Goal: Entertainment & Leisure: Consume media (video, audio)

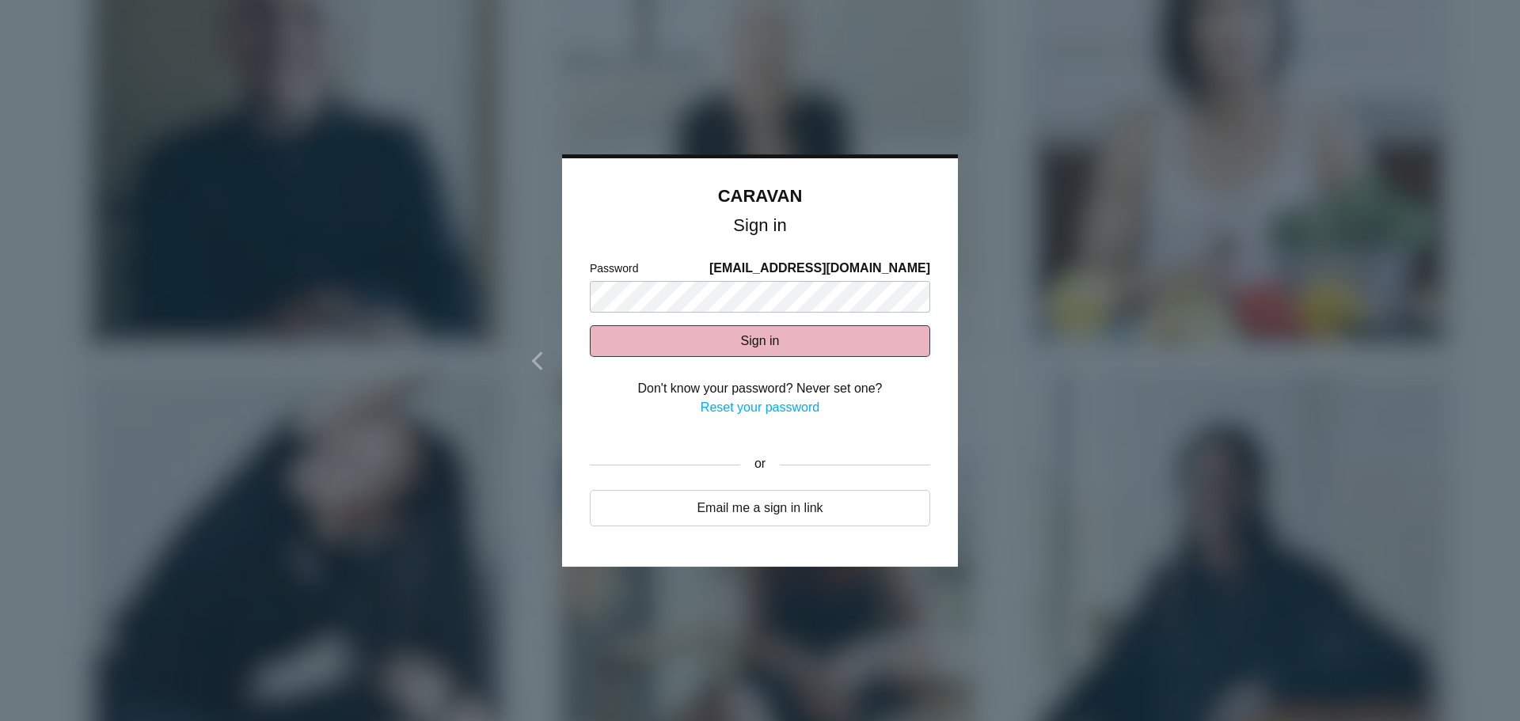
click at [698, 337] on button "Sign in" at bounding box center [760, 341] width 341 height 32
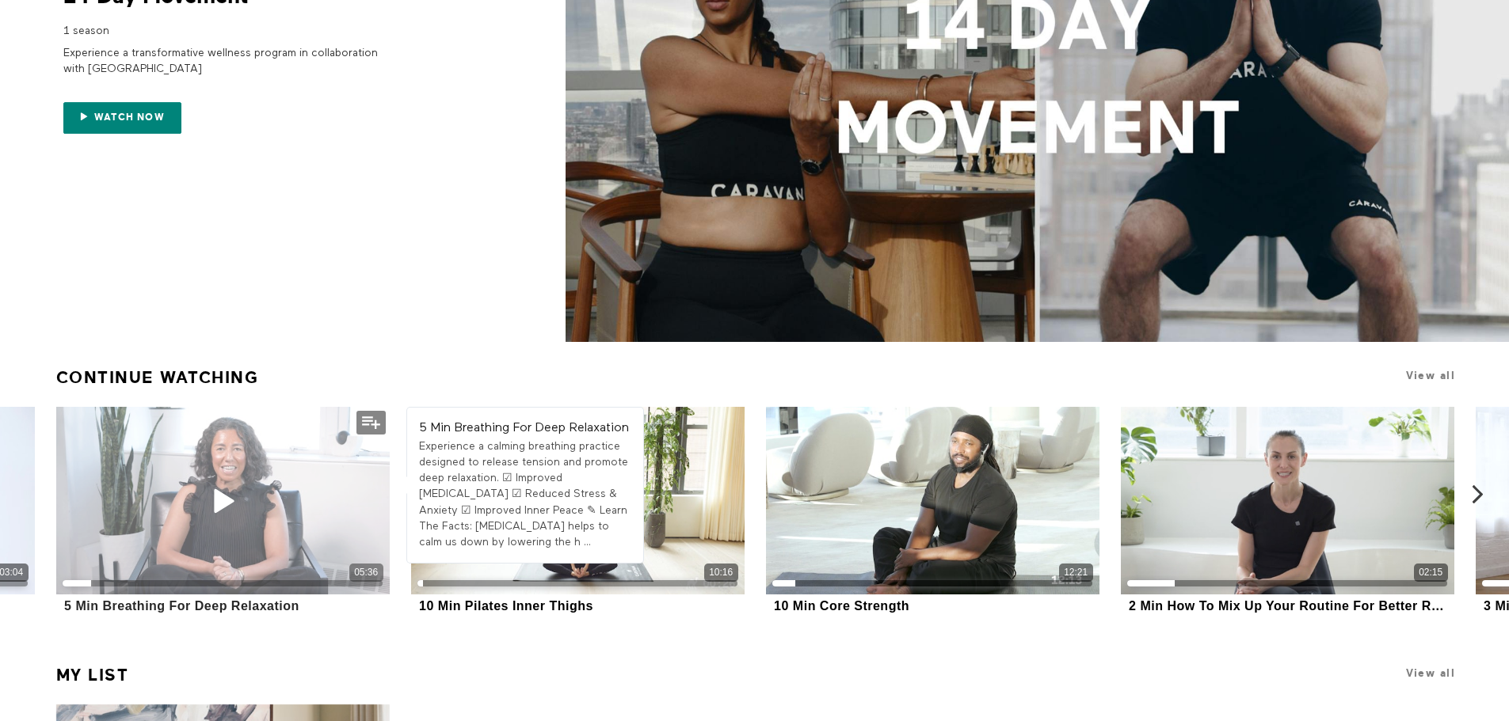
scroll to position [317, 0]
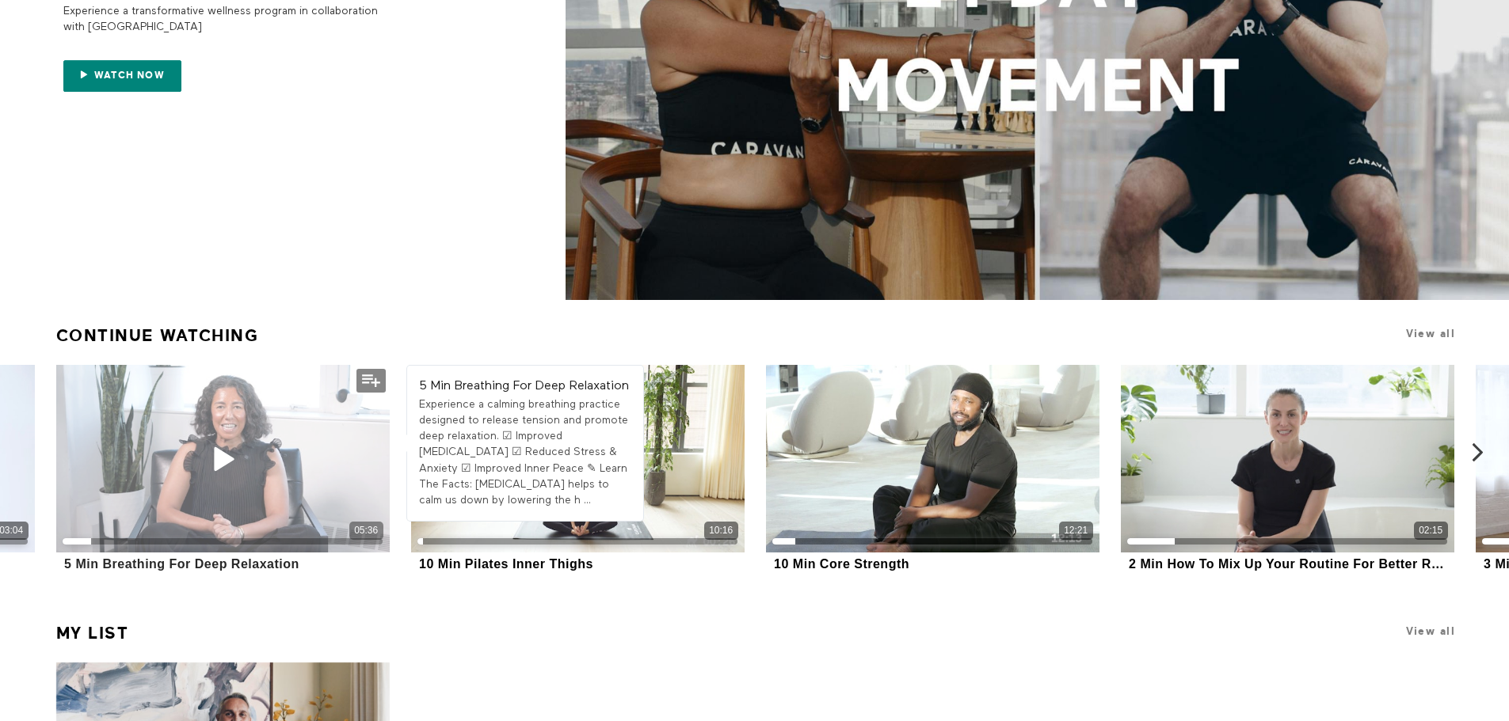
click at [214, 452] on icon at bounding box center [223, 459] width 48 height 28
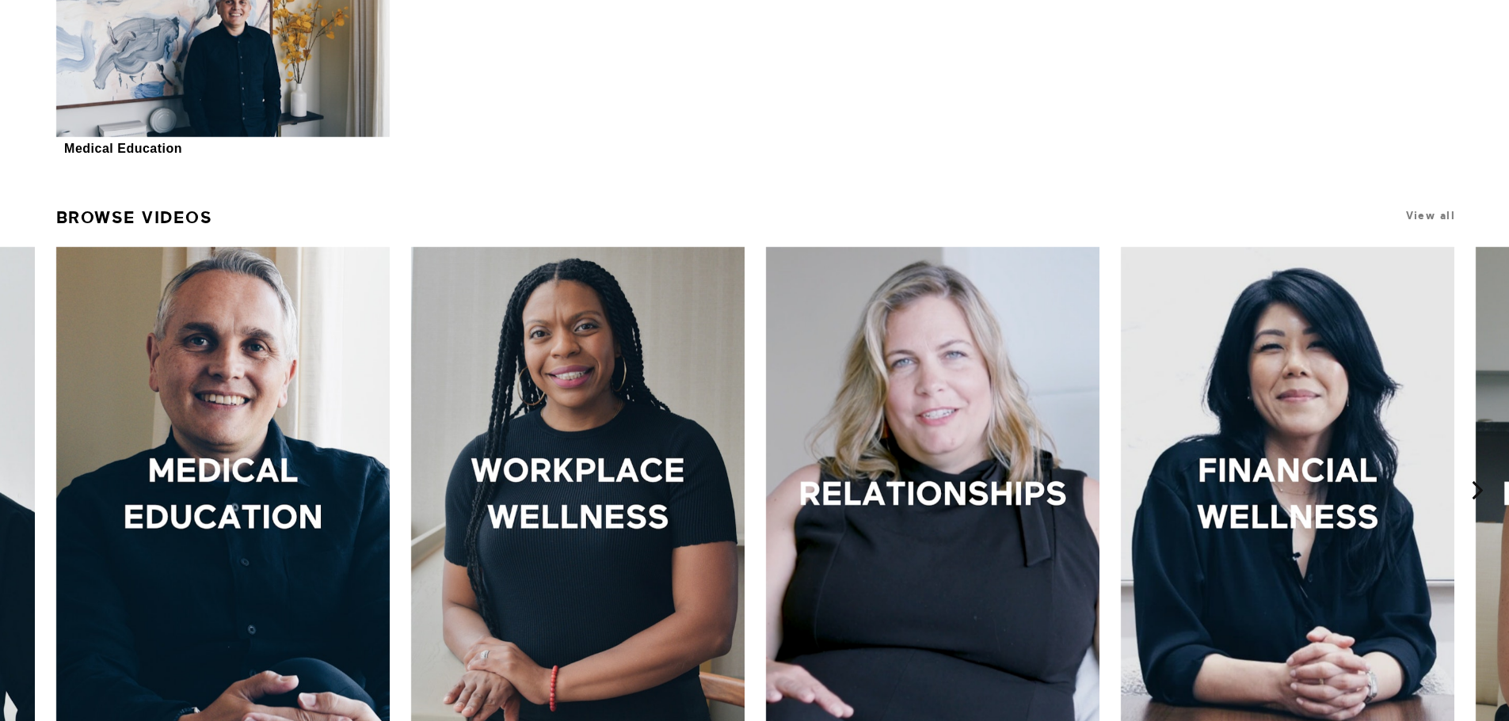
scroll to position [1109, 0]
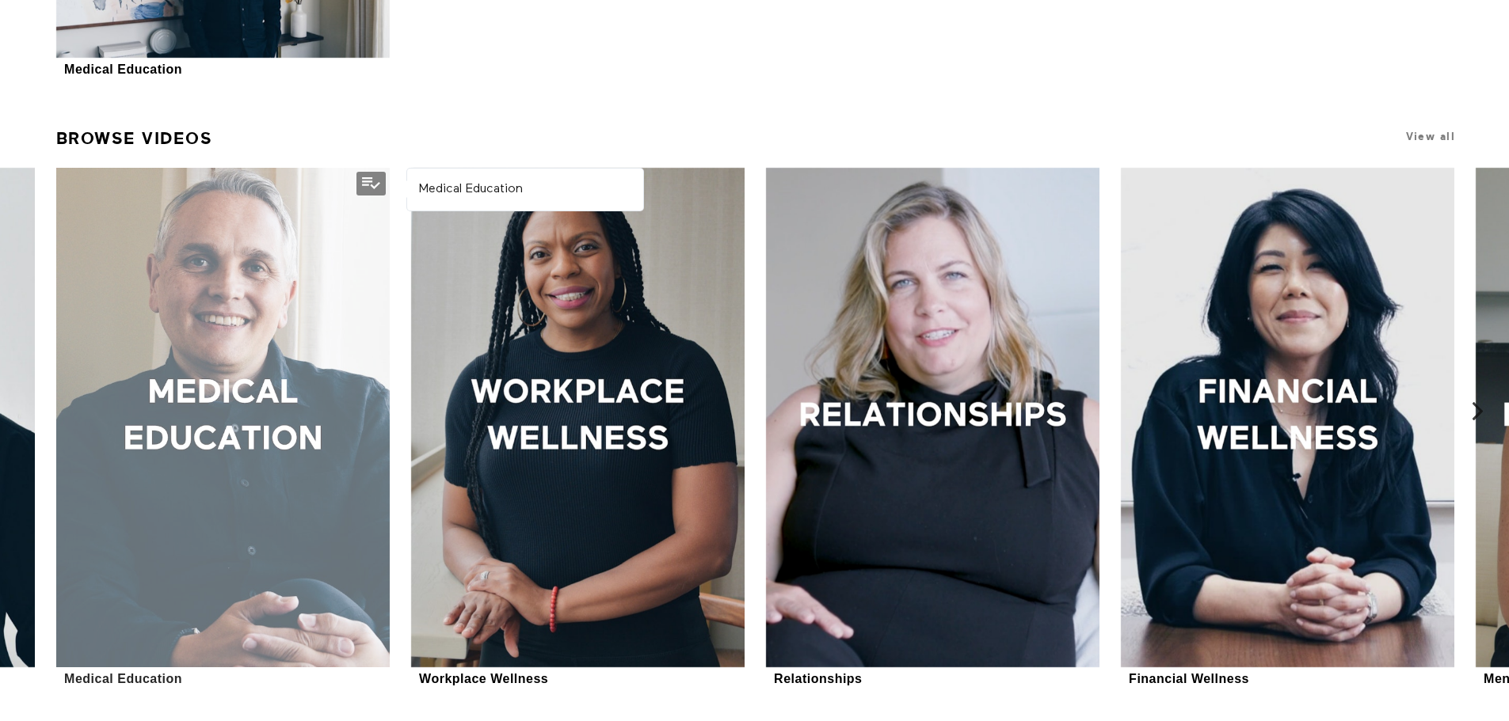
click at [261, 301] on div at bounding box center [222, 418] width 333 height 500
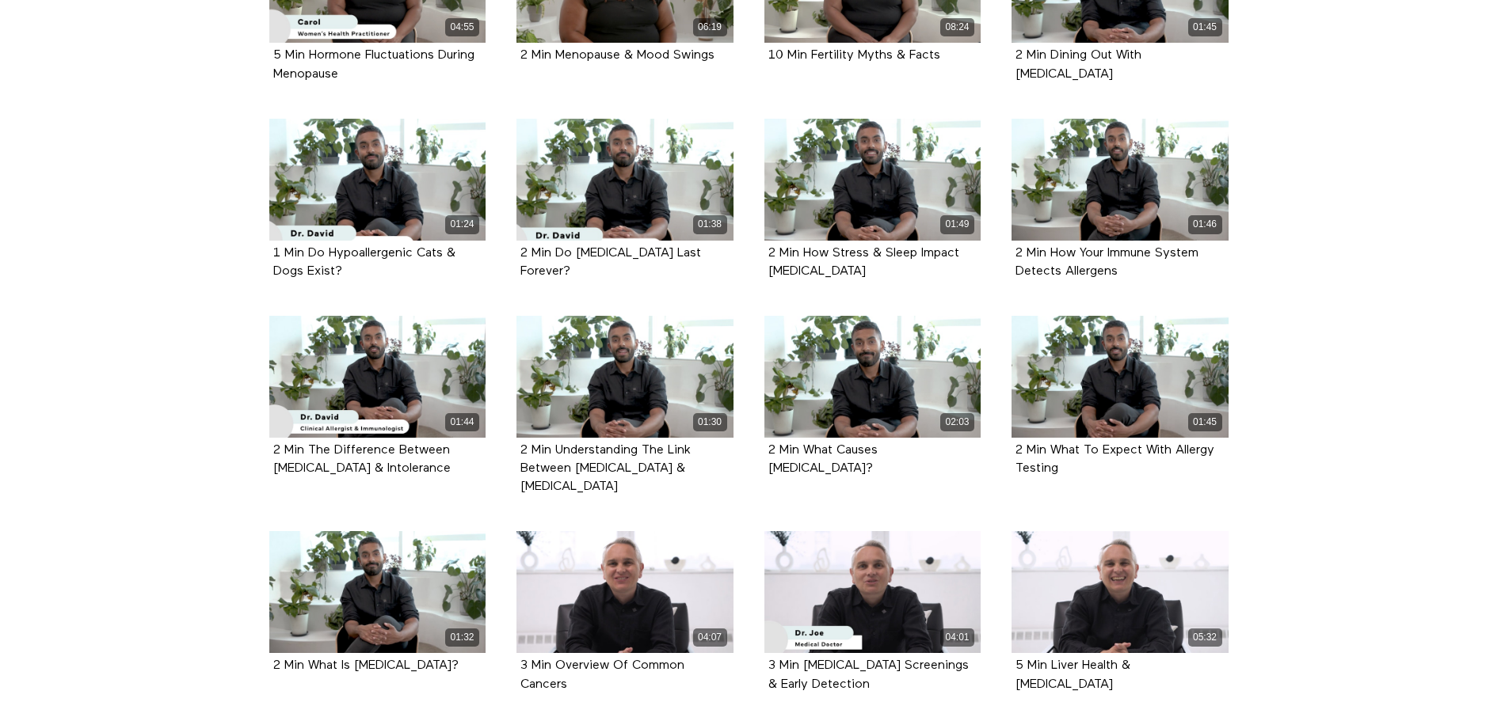
scroll to position [3306, 0]
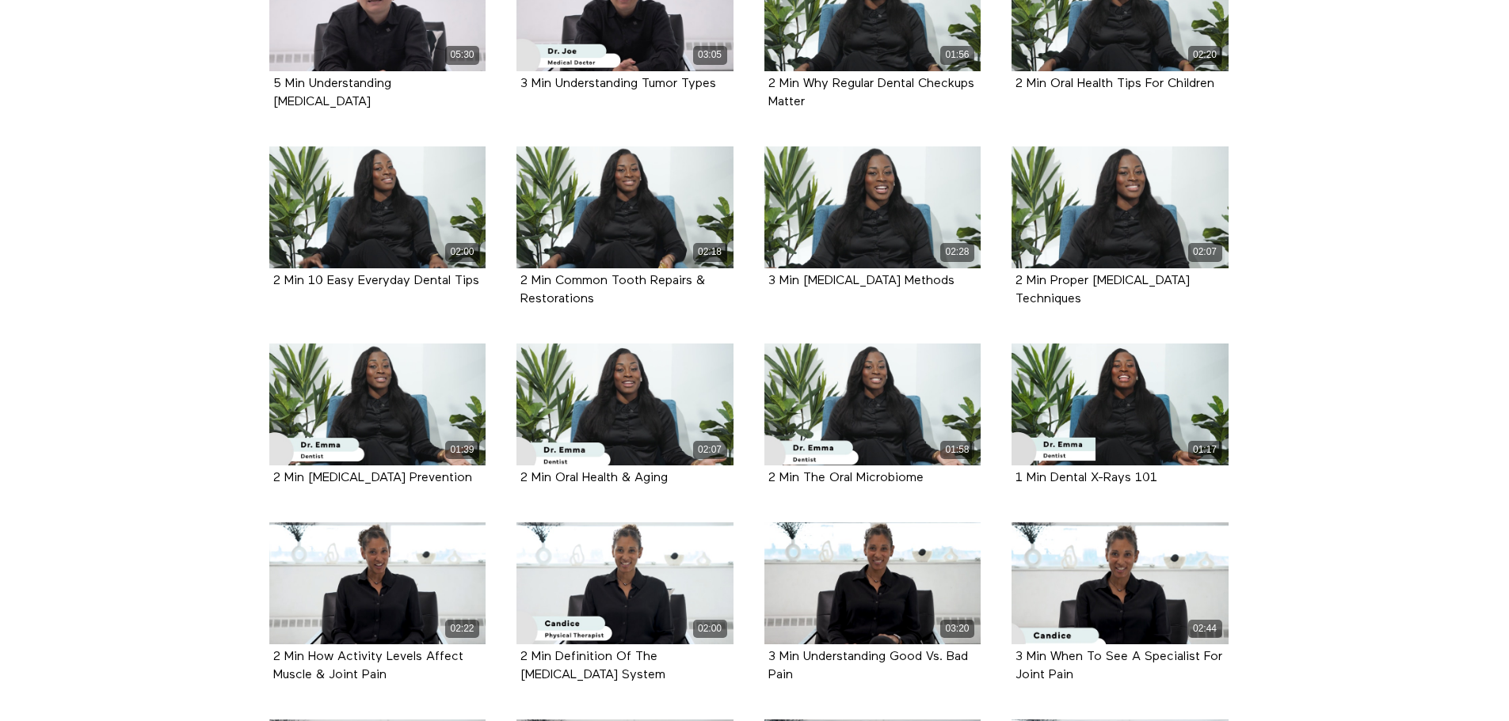
scroll to position [3623, 0]
